Goal: Navigation & Orientation: Find specific page/section

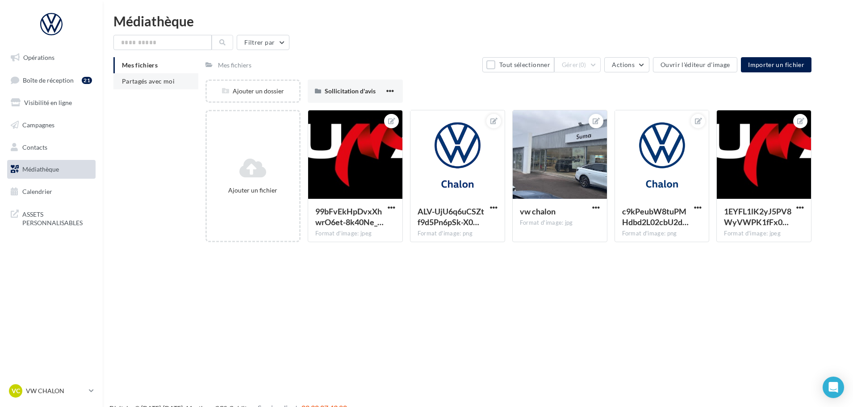
click at [141, 77] on span "Partagés avec moi" at bounding box center [148, 81] width 53 height 8
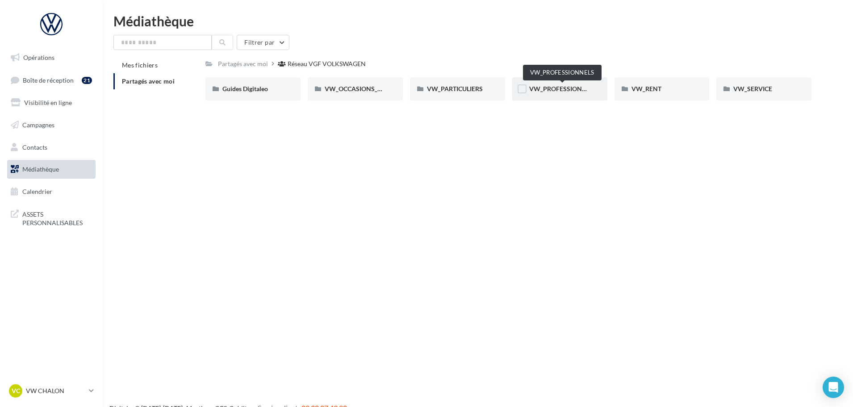
click at [567, 88] on span "VW_PROFESSIONNELS" at bounding box center [563, 89] width 68 height 8
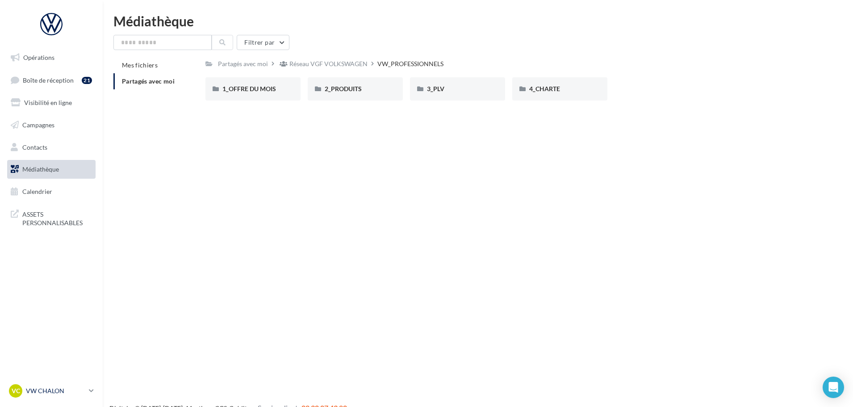
click at [40, 385] on div "VC VW CHALON vw-cha-dup" at bounding box center [47, 390] width 76 height 13
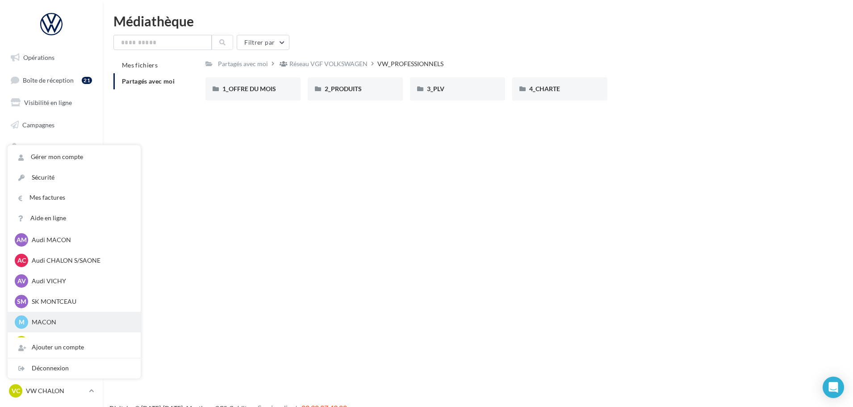
scroll to position [447, 0]
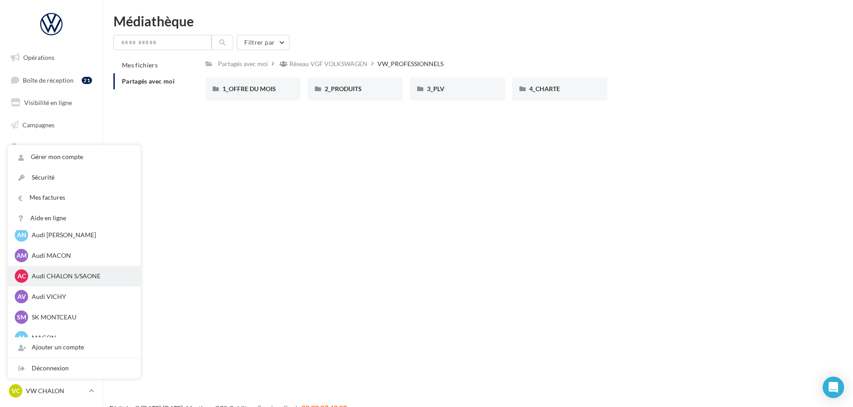
click at [50, 268] on div "AC Audi CHALON S/SAONE audi-chal-dup" at bounding box center [74, 276] width 133 height 21
click at [50, 274] on p "Audi CHALON S/SAONE" at bounding box center [81, 276] width 98 height 9
click at [77, 276] on p "Audi CHALON S/SAONE" at bounding box center [81, 276] width 98 height 9
click at [90, 276] on p "Audi CHALON S/SAONE" at bounding box center [81, 276] width 98 height 9
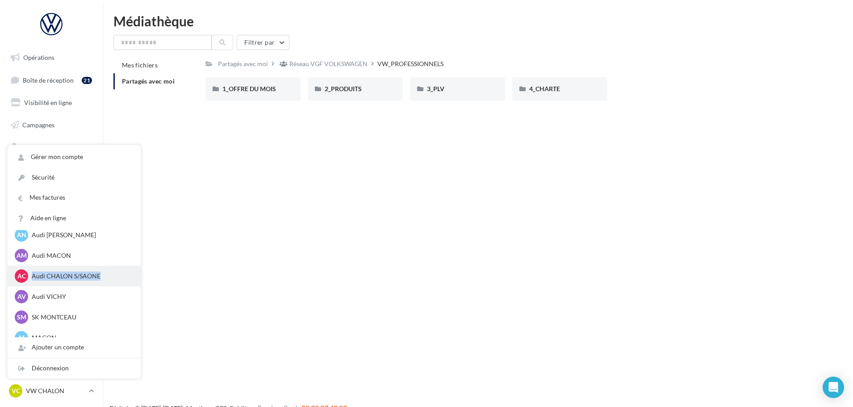
click at [90, 276] on p "Audi CHALON S/SAONE" at bounding box center [81, 276] width 98 height 9
click at [41, 269] on div "AC Audi CHALON S/SAONE audi-chal-dup" at bounding box center [74, 275] width 119 height 13
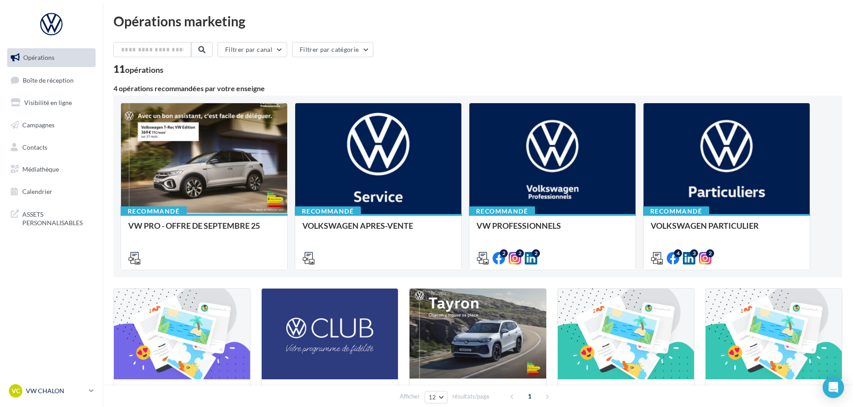
click at [37, 399] on link "VC VW CHALON vw-cha-dup" at bounding box center [51, 390] width 88 height 17
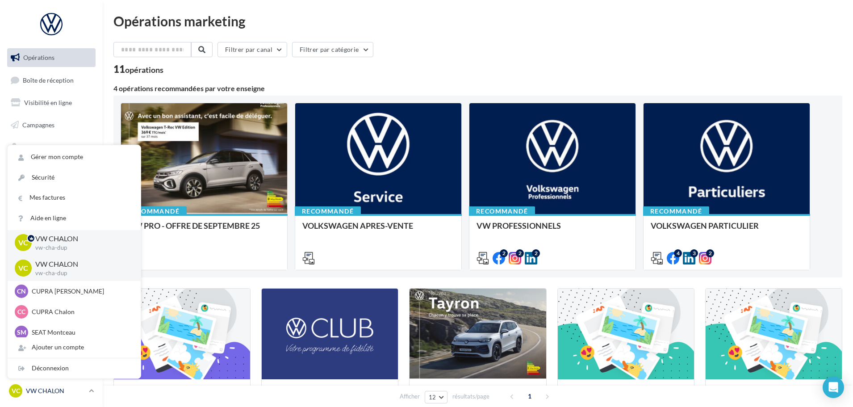
click at [42, 386] on p "VW CHALON" at bounding box center [55, 390] width 59 height 9
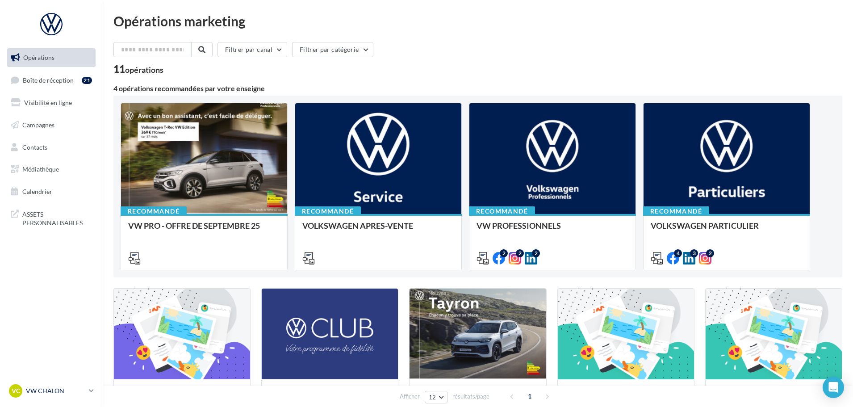
click at [42, 384] on link "VC VW CHALON vw-cha-dup" at bounding box center [51, 390] width 88 height 17
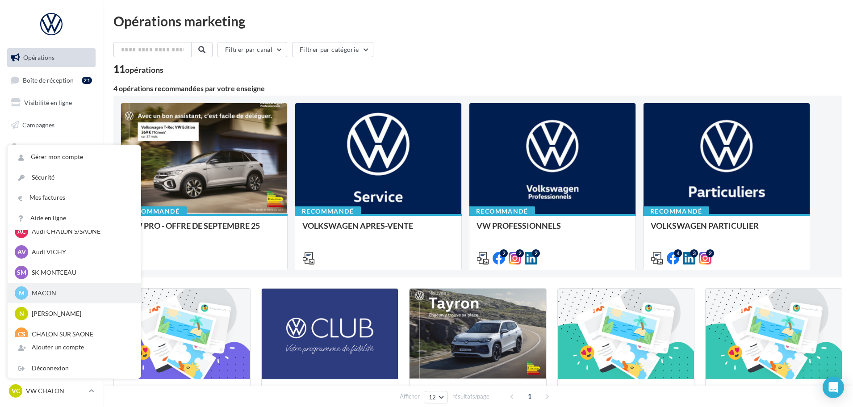
scroll to position [447, 0]
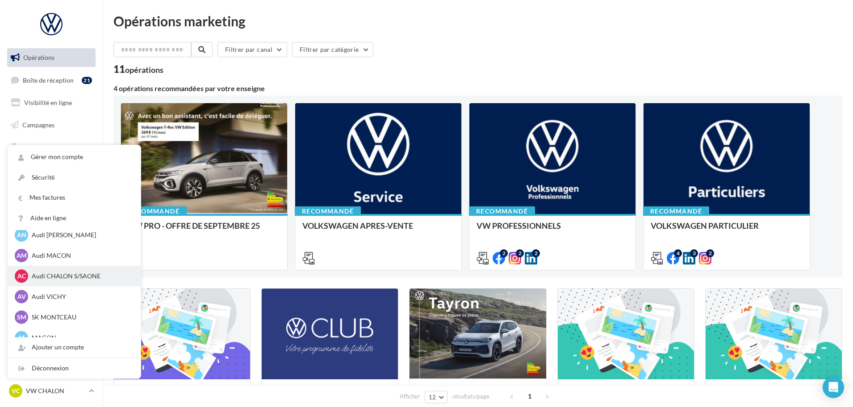
click at [47, 272] on p "Audi CHALON S/SAONE" at bounding box center [81, 276] width 98 height 9
